Goal: Find specific page/section: Find specific page/section

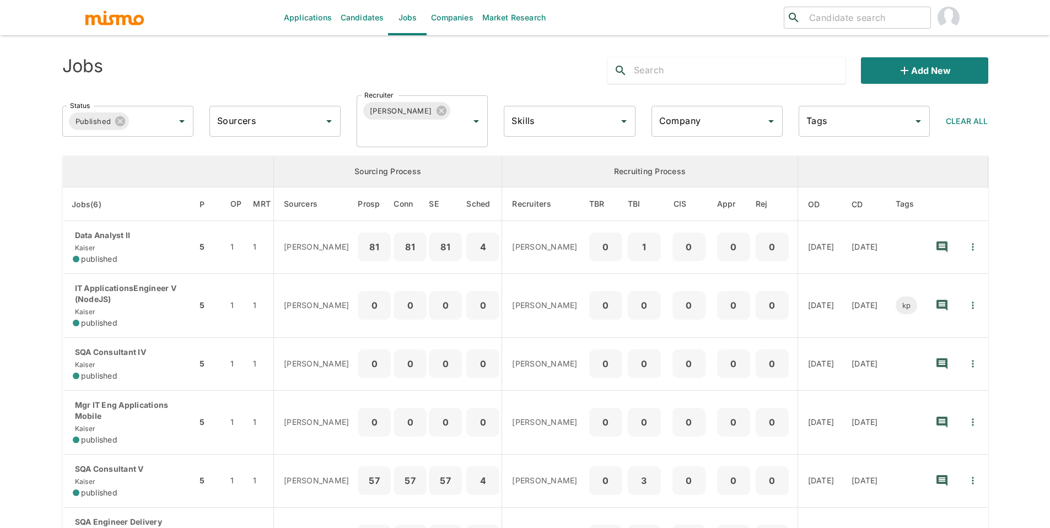
scroll to position [98, 0]
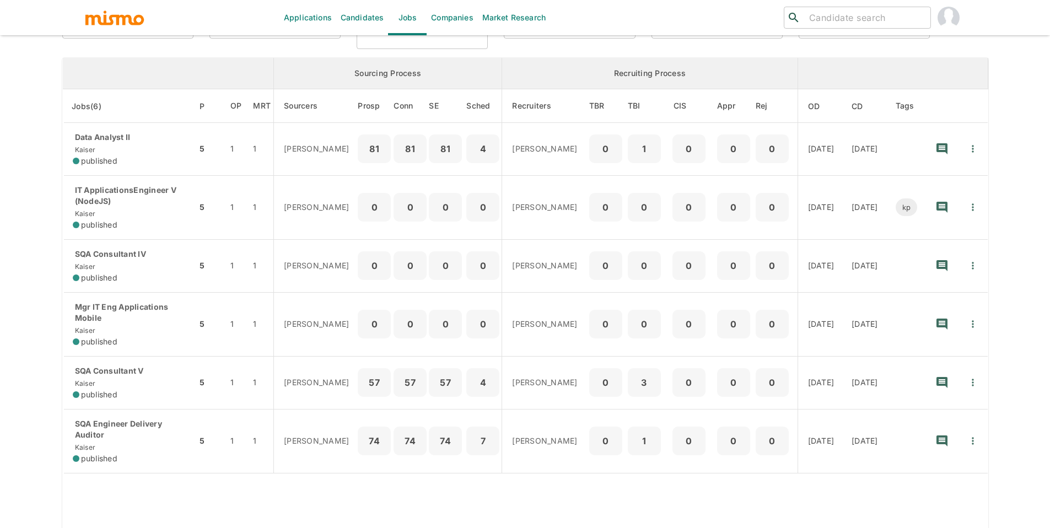
click at [859, 17] on input "search" at bounding box center [865, 17] width 121 height 15
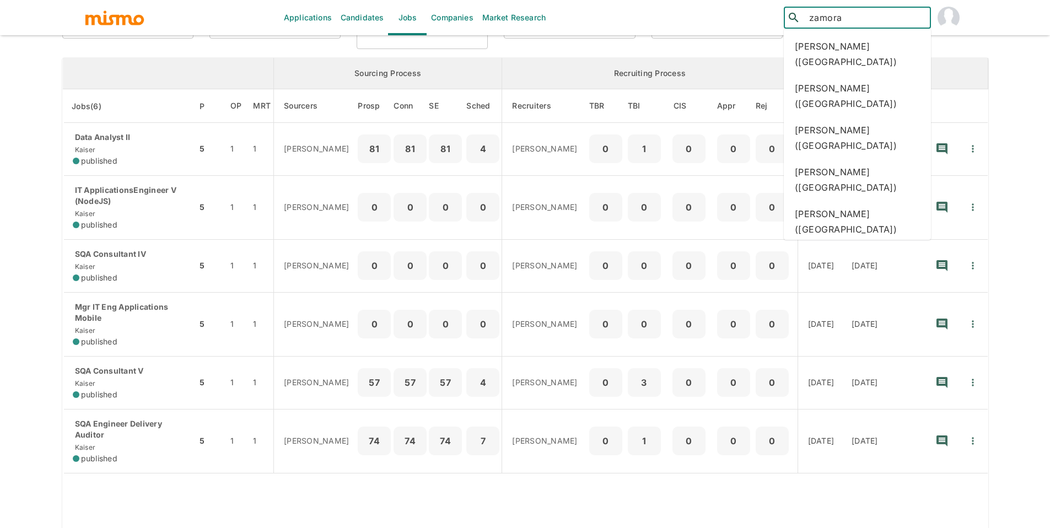
click at [810, 18] on input "zamora" at bounding box center [865, 17] width 121 height 15
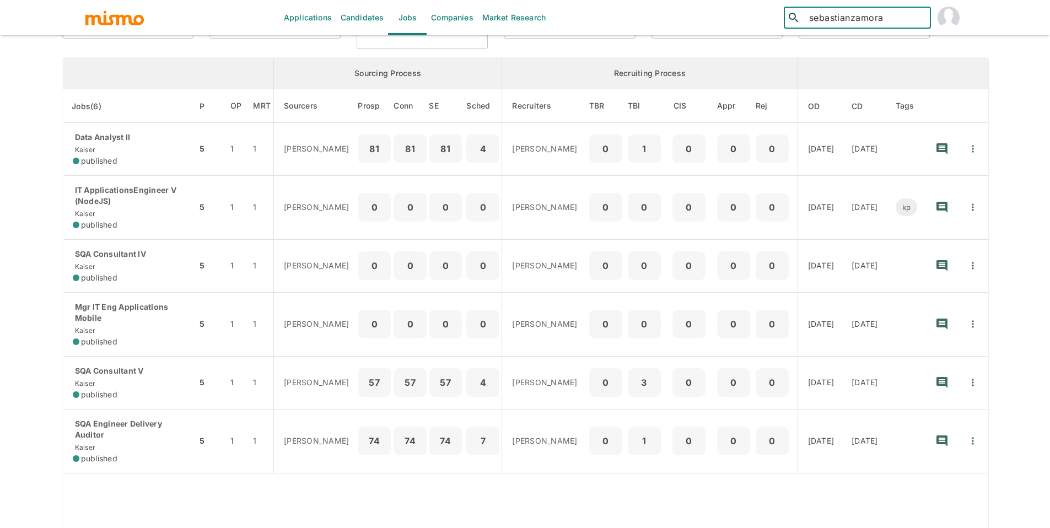
type input "[PERSON_NAME]"
click at [847, 51] on div "[PERSON_NAME] ([GEOGRAPHIC_DATA])" at bounding box center [857, 54] width 147 height 42
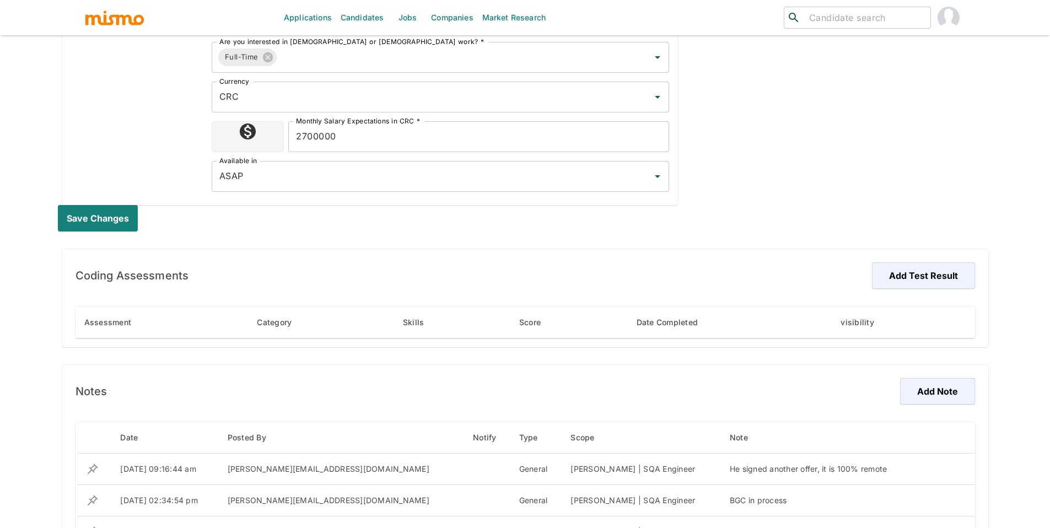
scroll to position [201, 0]
